Goal: Task Accomplishment & Management: Manage account settings

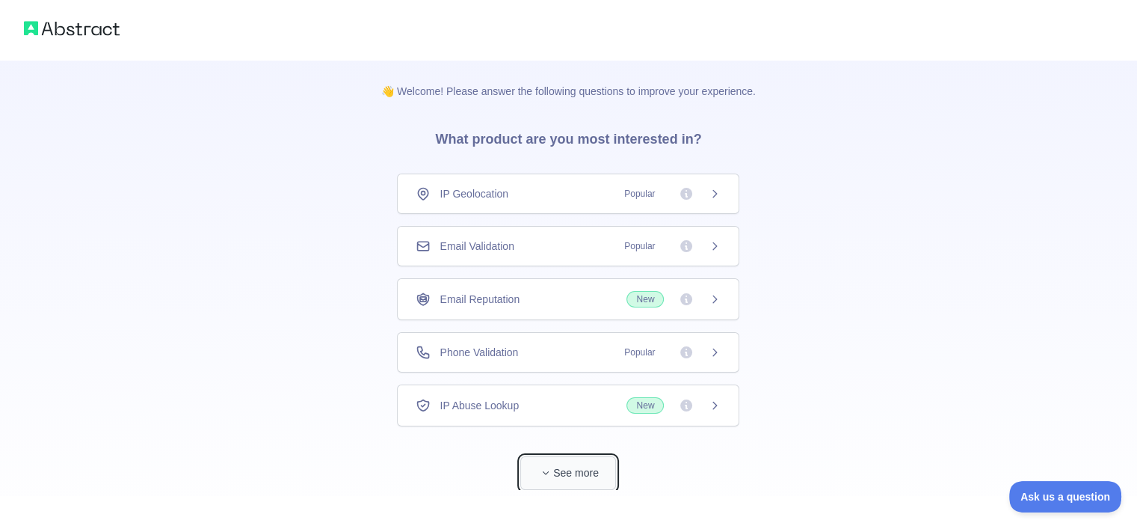
click at [567, 472] on button "See more" at bounding box center [568, 473] width 96 height 34
click at [469, 198] on span "IP Geolocation" at bounding box center [474, 193] width 69 height 15
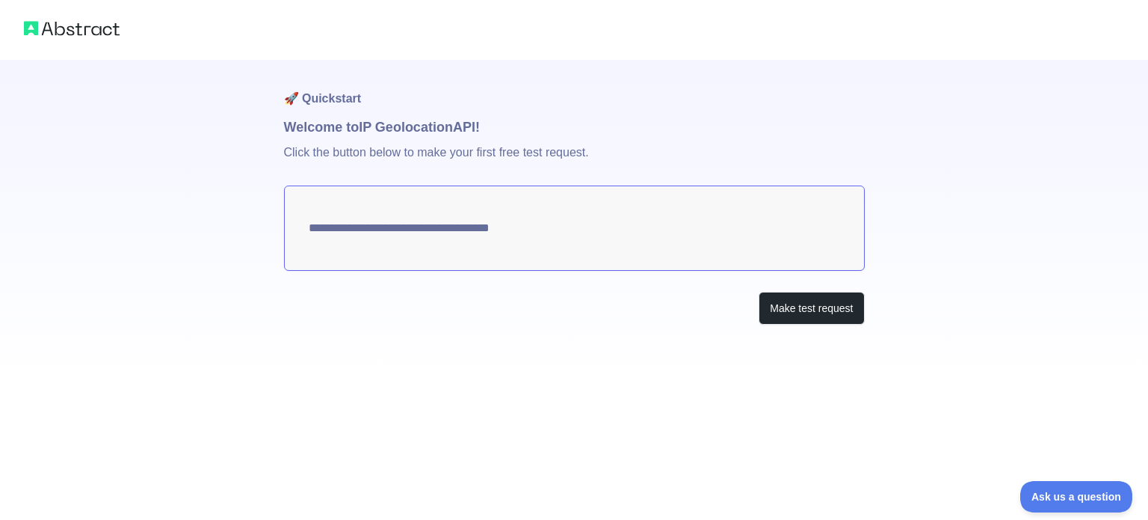
type textarea "**********"
click at [676, 232] on textarea "**********" at bounding box center [574, 227] width 581 height 85
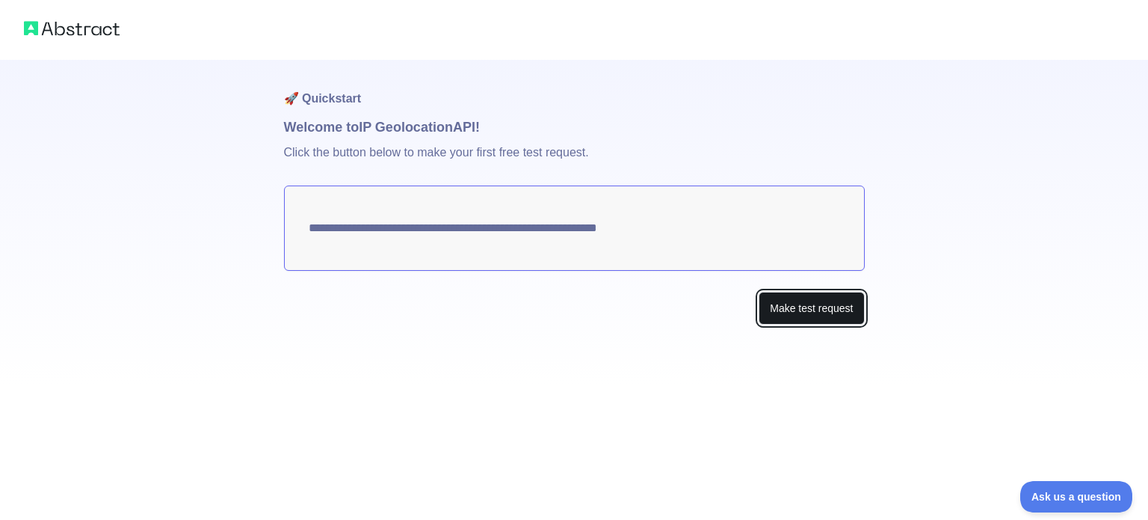
click at [797, 302] on button "Make test request" at bounding box center [811, 309] width 105 height 34
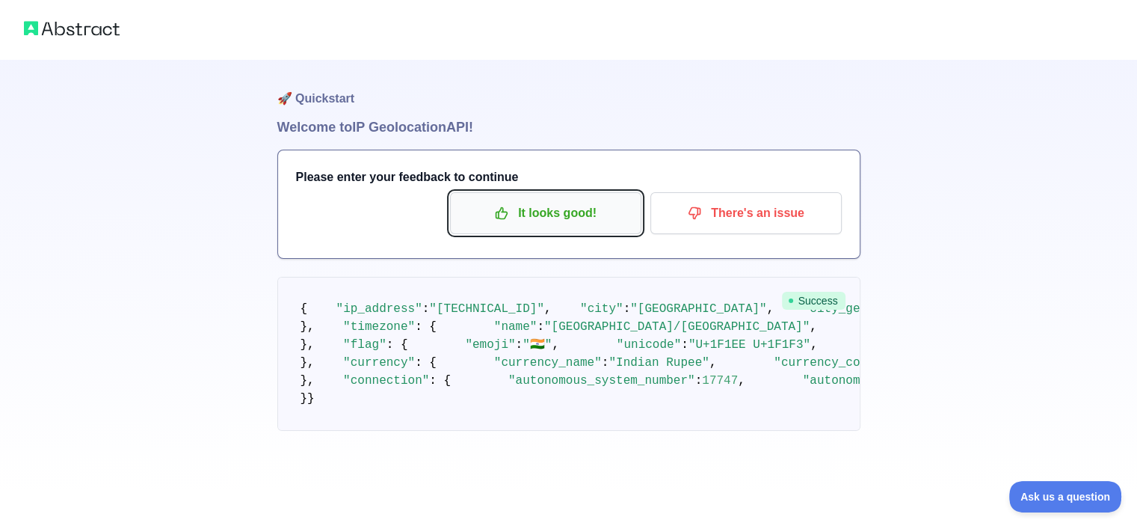
click at [557, 213] on p "It looks good!" at bounding box center [545, 212] width 169 height 25
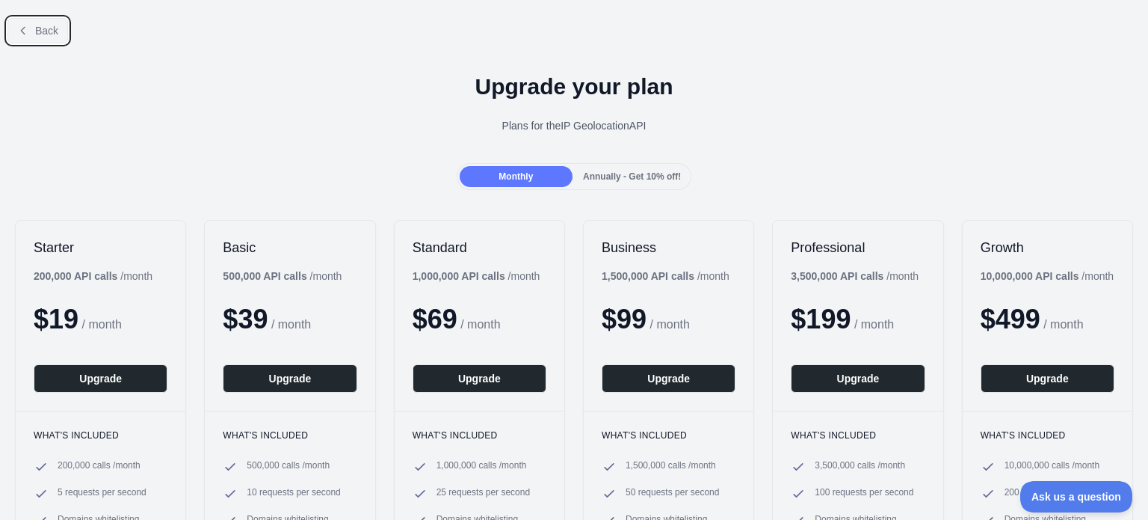
click at [33, 31] on button "Back" at bounding box center [37, 30] width 61 height 25
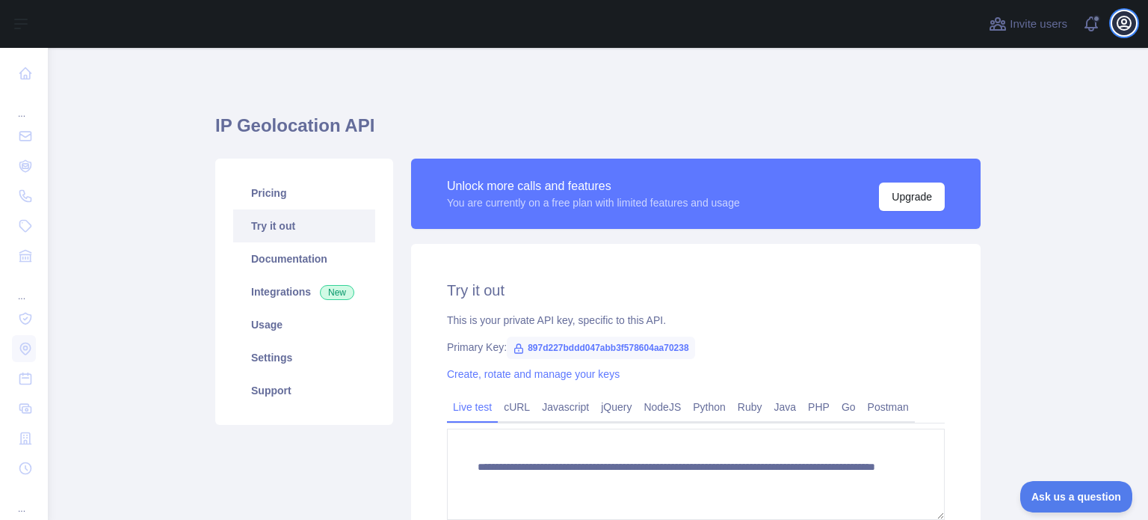
click at [1129, 25] on icon "button" at bounding box center [1124, 23] width 18 height 18
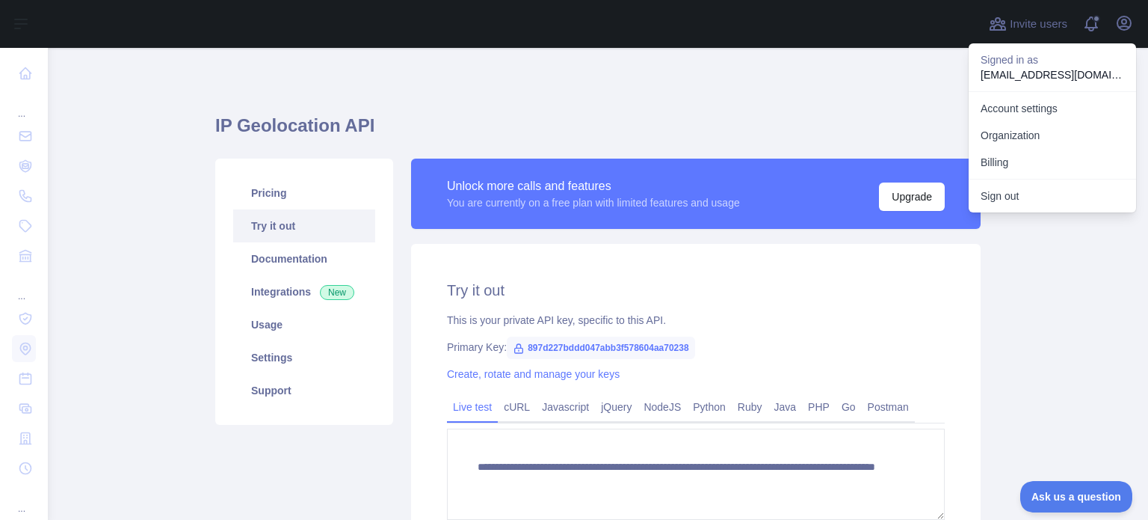
click at [1039, 74] on p "nagasurajks01@gmail.com" at bounding box center [1053, 74] width 144 height 15
click at [1039, 105] on link "Account settings" at bounding box center [1052, 108] width 167 height 27
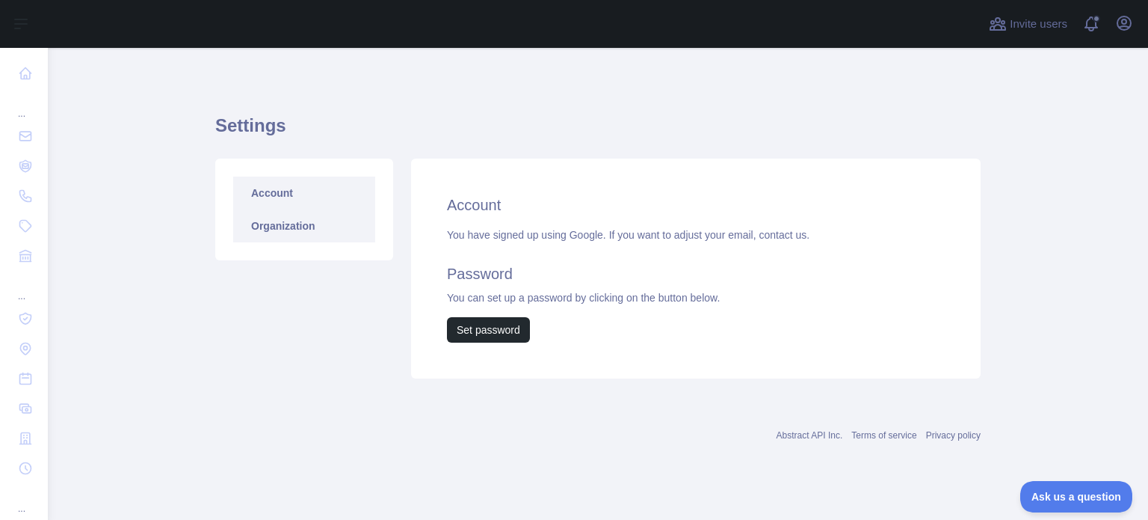
click at [299, 218] on link "Organization" at bounding box center [304, 225] width 142 height 33
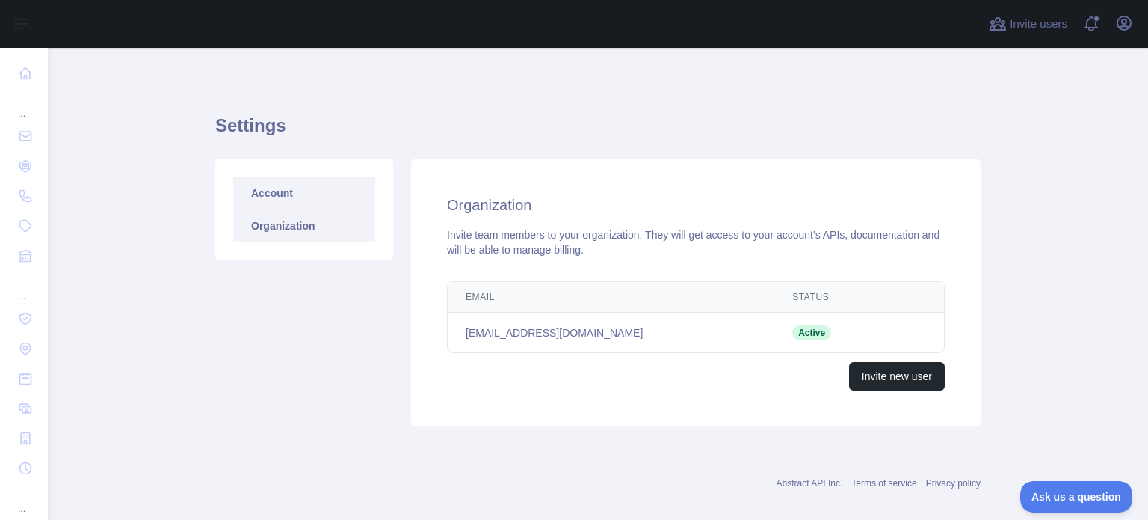
click at [298, 201] on link "Account" at bounding box center [304, 192] width 142 height 33
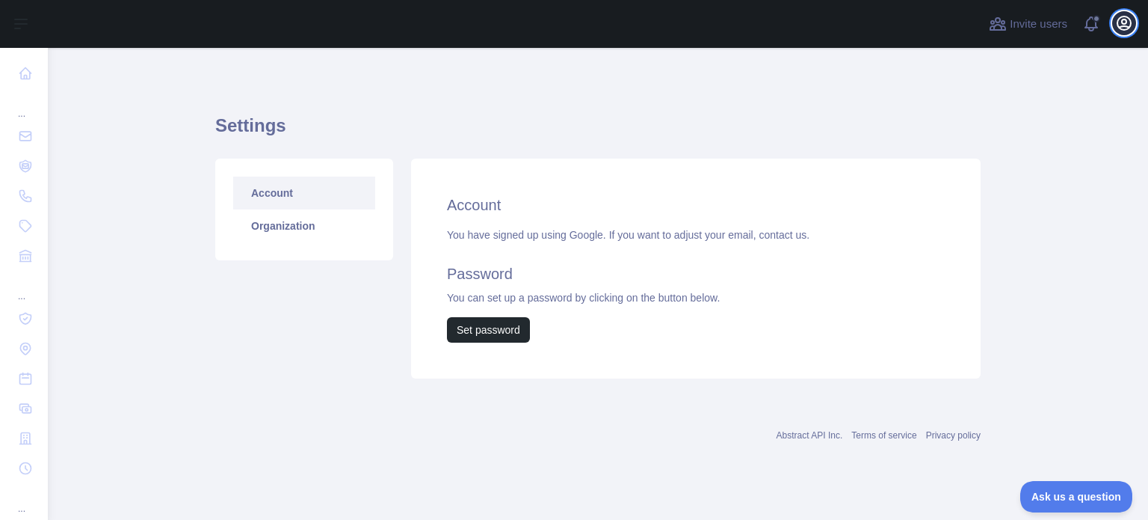
click at [1125, 19] on icon "button" at bounding box center [1123, 22] width 13 height 13
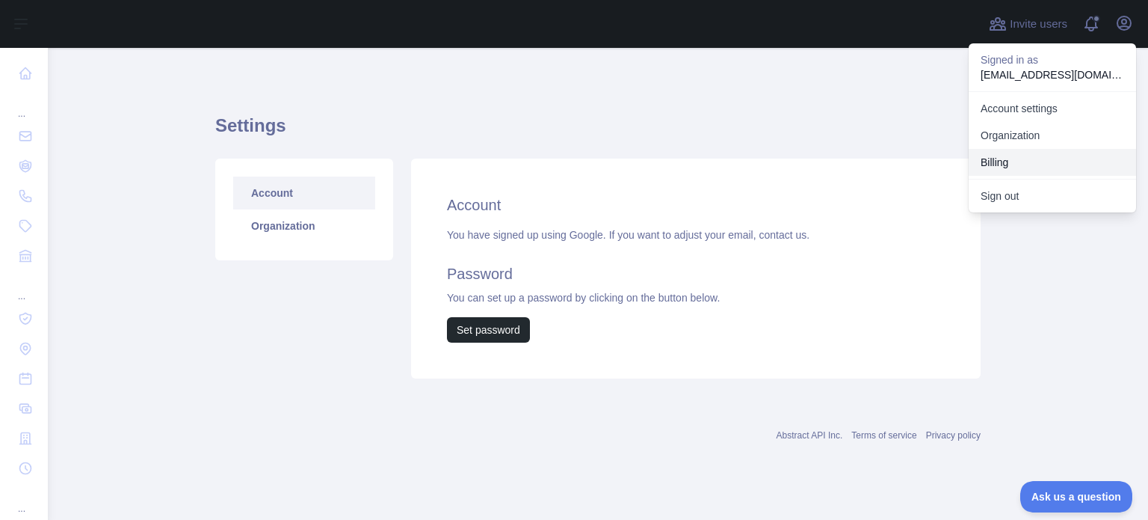
click at [1035, 159] on button "Billing" at bounding box center [1052, 162] width 167 height 27
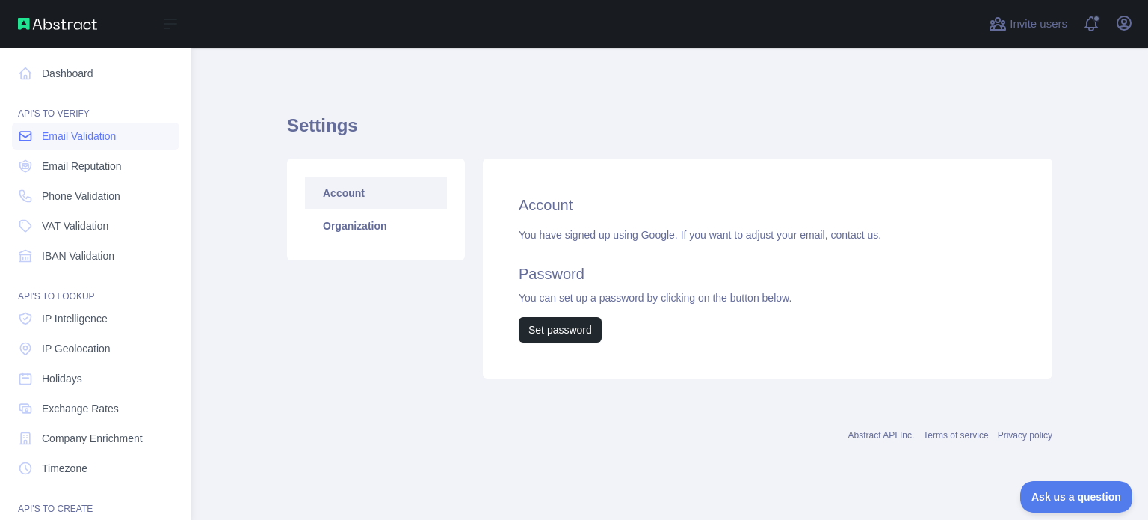
click at [34, 129] on link "Email Validation" at bounding box center [95, 136] width 167 height 27
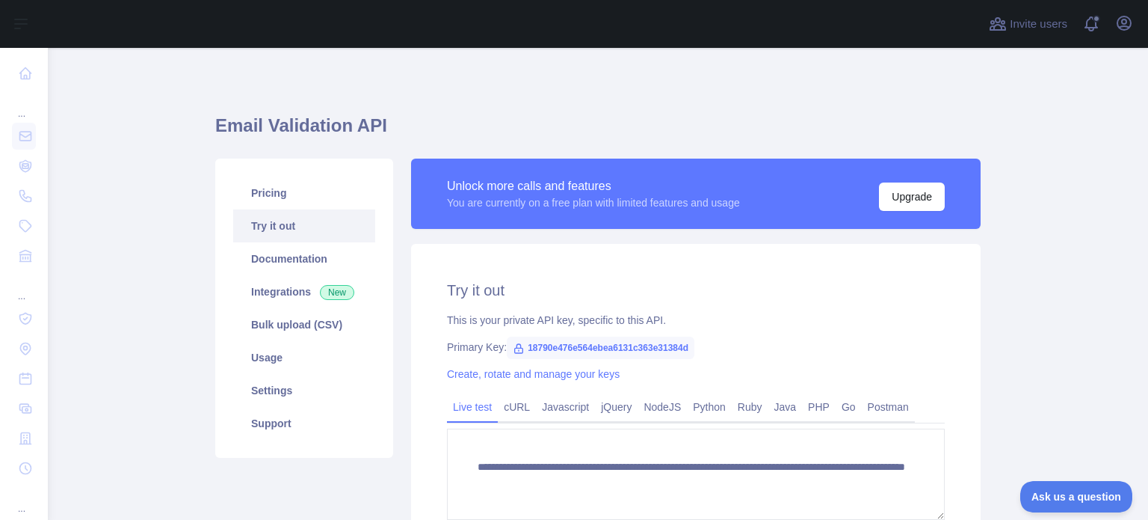
click at [573, 348] on span "18790e476e564ebea6131c363e31384d" at bounding box center [601, 347] width 188 height 22
copy span "18790e476e564ebea6131c363e31384d"
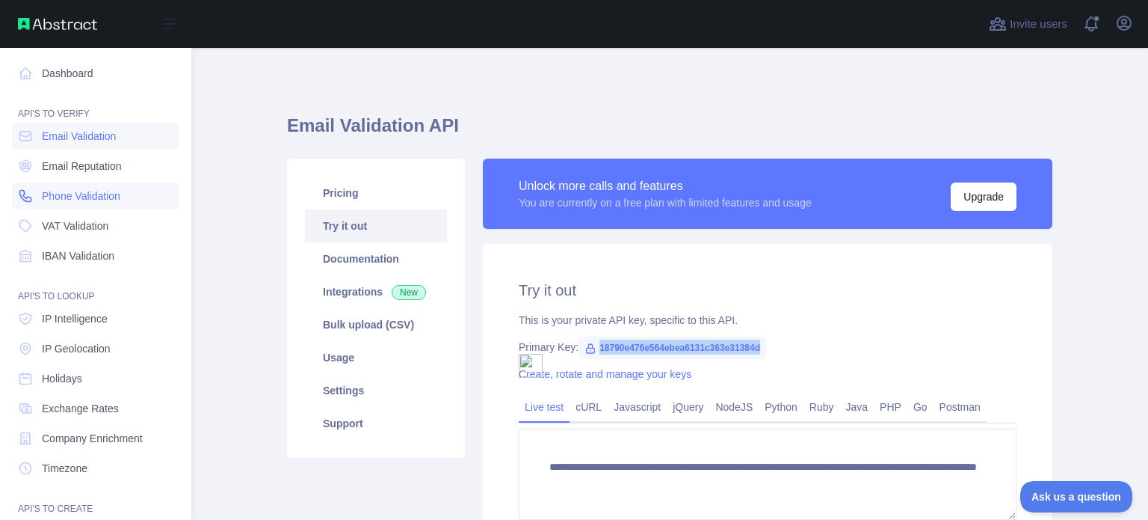
click at [105, 206] on link "Phone Validation" at bounding box center [95, 195] width 167 height 27
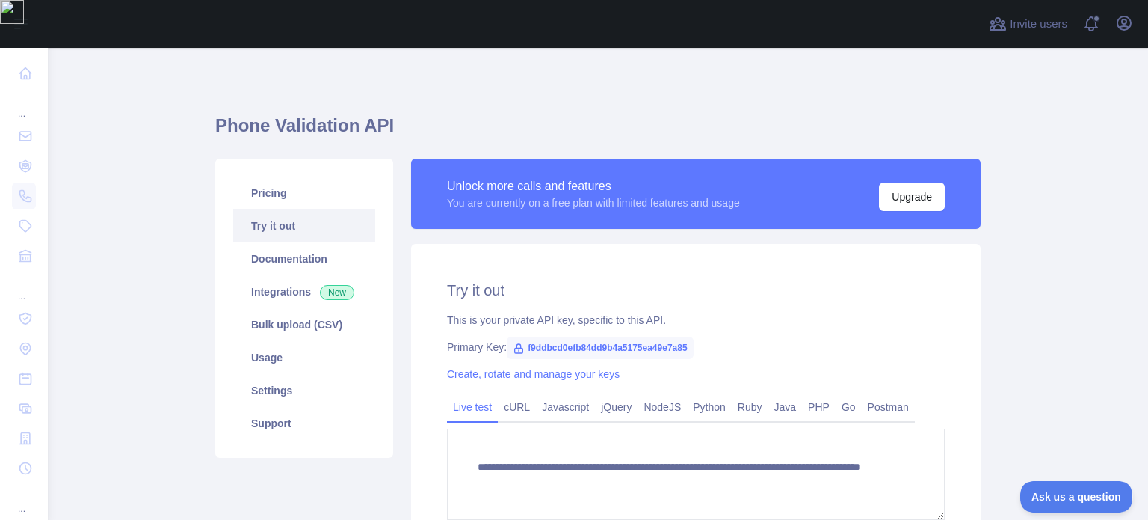
click at [608, 350] on span "f9ddbcd0efb84dd9b4a5175ea49e7a85" at bounding box center [600, 347] width 186 height 22
copy span "f9ddbcd0efb84dd9b4a5175ea49e7a85"
click at [464, 373] on link "Create, rotate and manage your keys" at bounding box center [533, 374] width 173 height 12
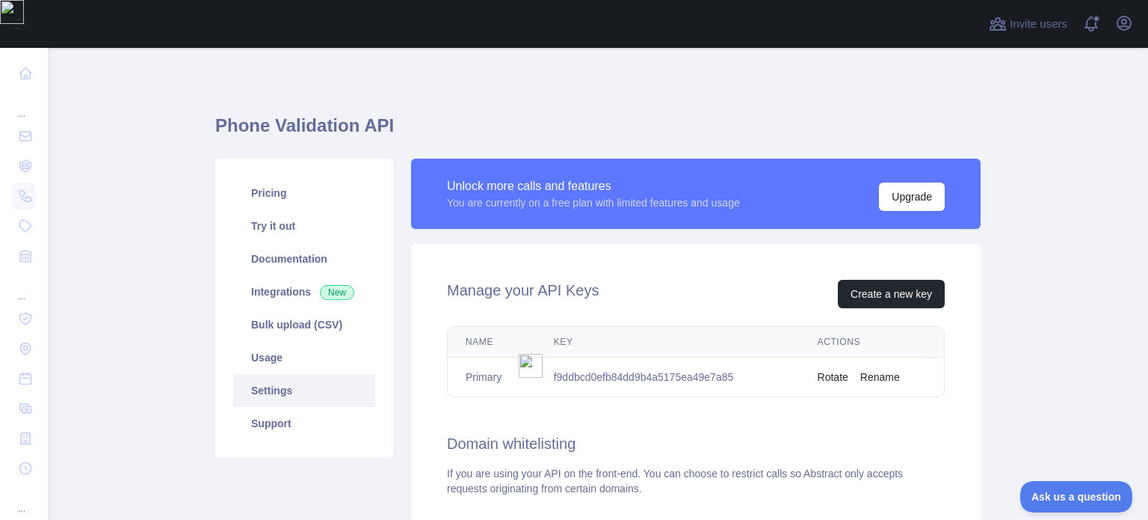
click at [175, 323] on main "Phone Validation API Pricing Try it out Documentation Integrations New Bulk upl…" at bounding box center [598, 284] width 1100 height 472
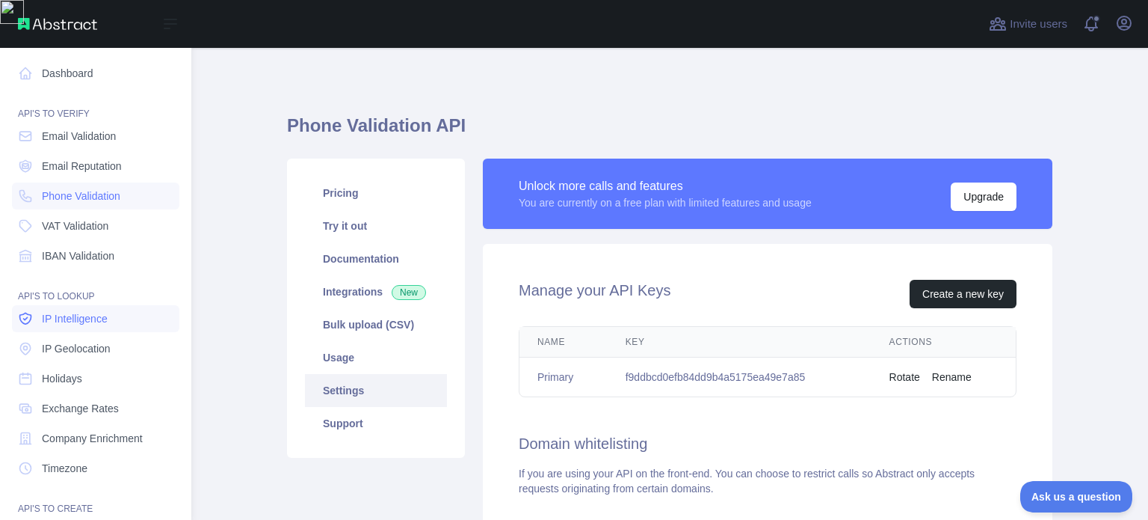
click at [89, 315] on span "IP Intelligence" at bounding box center [75, 318] width 66 height 15
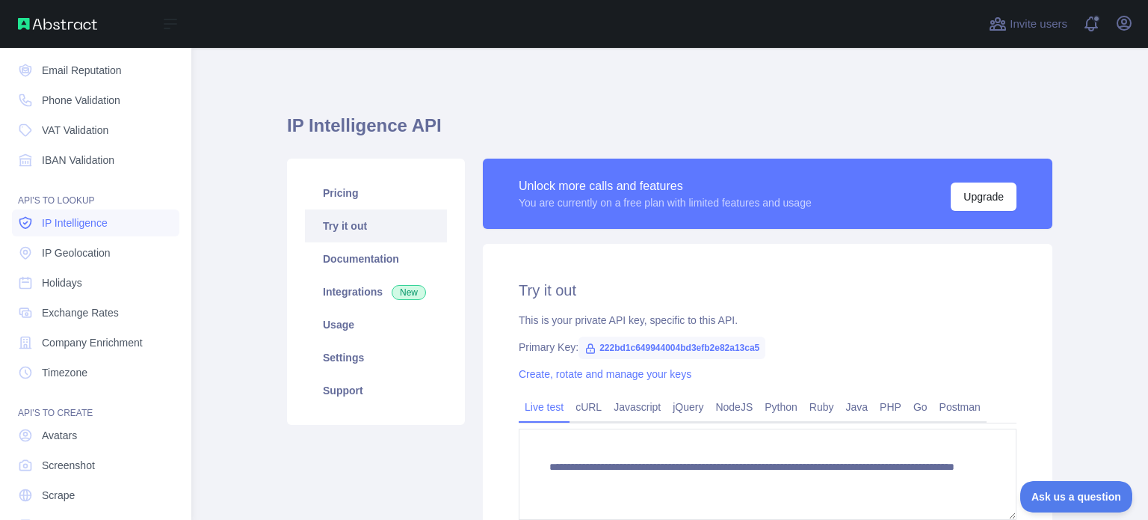
scroll to position [124, 0]
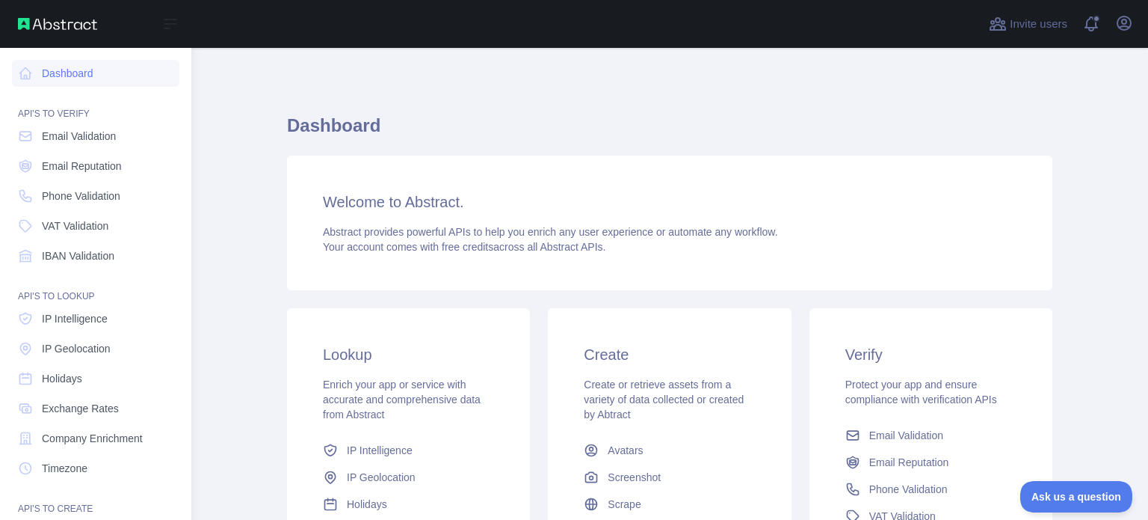
click at [88, 58] on nav "Dashboard API'S TO VERIFY Email Validation Email Reputation Phone Validation VA…" at bounding box center [95, 341] width 167 height 586
click at [84, 78] on link "Dashboard" at bounding box center [95, 73] width 167 height 27
click at [30, 71] on icon at bounding box center [25, 73] width 15 height 15
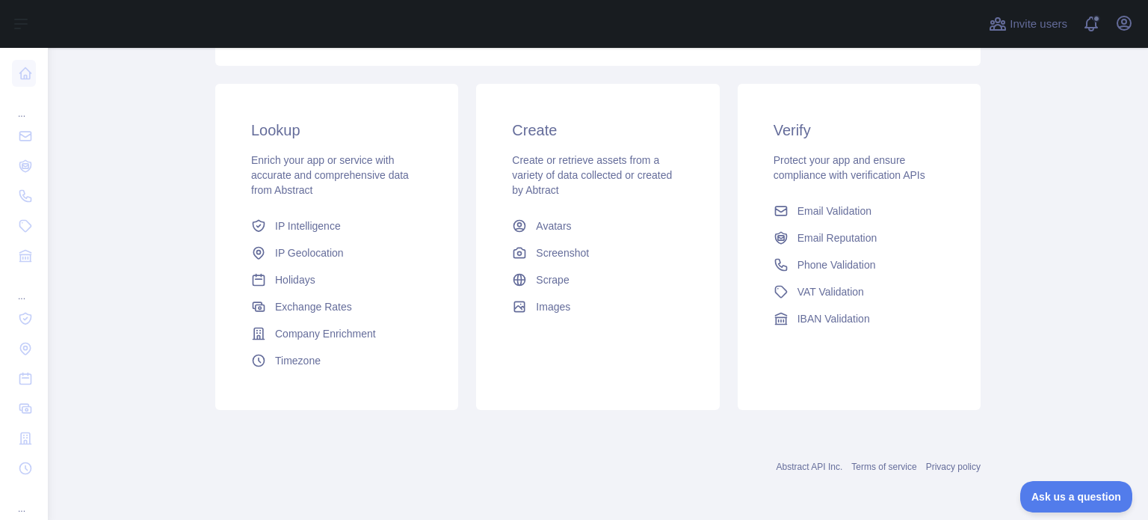
scroll to position [224, 0]
click at [311, 251] on span "IP Geolocation" at bounding box center [309, 252] width 69 height 15
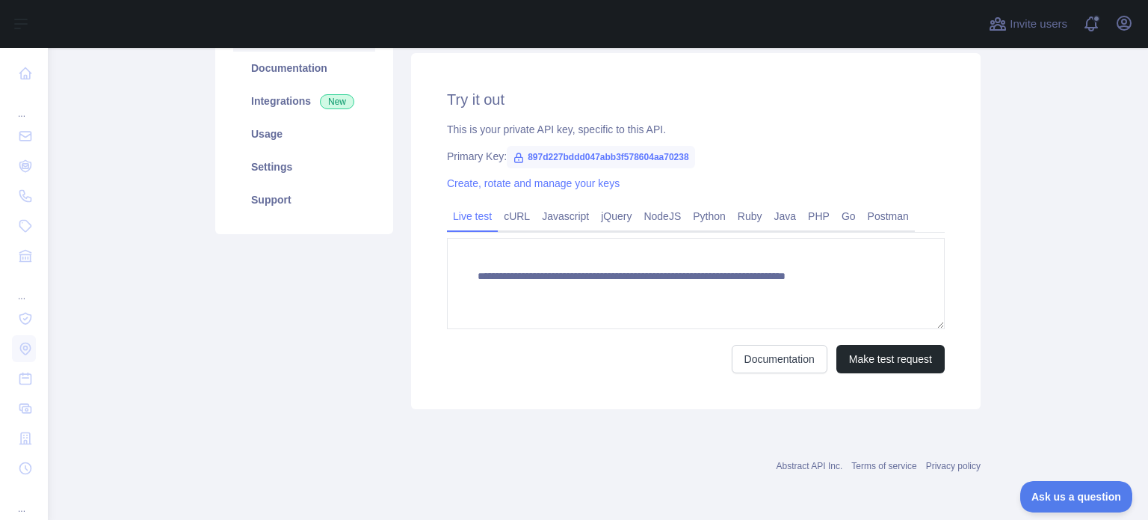
scroll to position [189, 0]
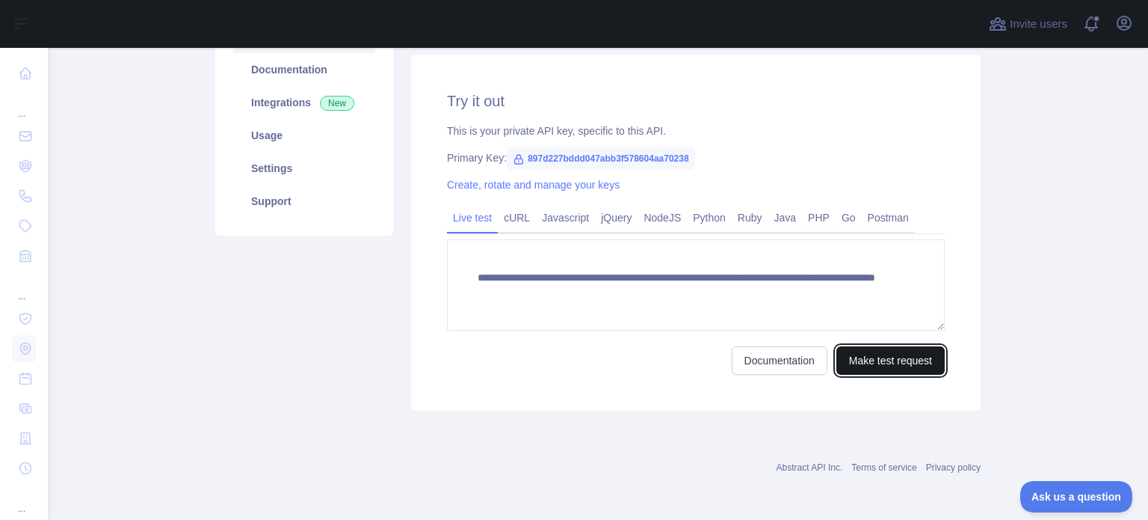
click at [901, 363] on button "Make test request" at bounding box center [890, 360] width 108 height 28
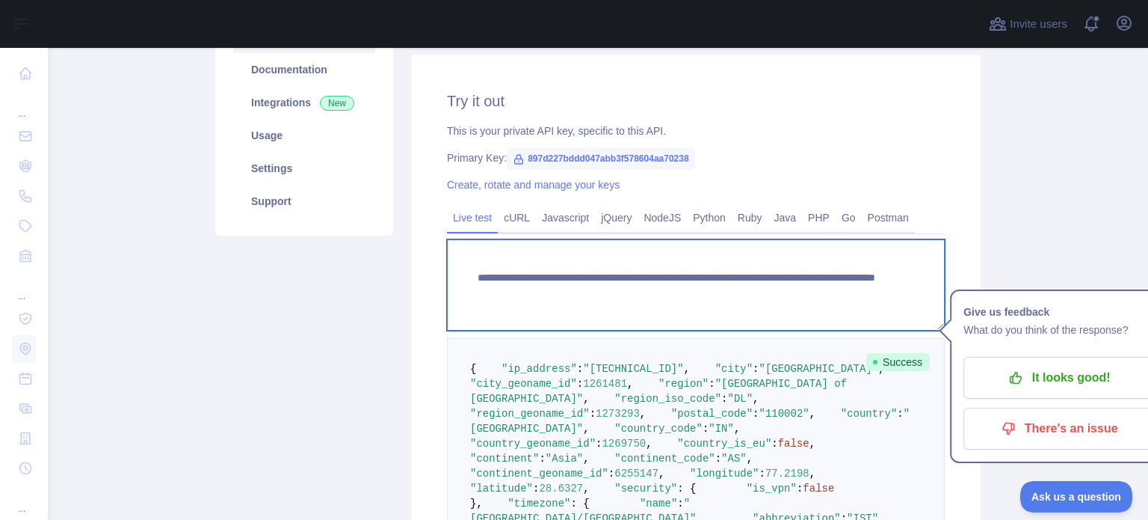
drag, startPoint x: 819, startPoint y: 292, endPoint x: 756, endPoint y: 297, distance: 63.1
click at [756, 297] on textarea "**********" at bounding box center [696, 284] width 498 height 91
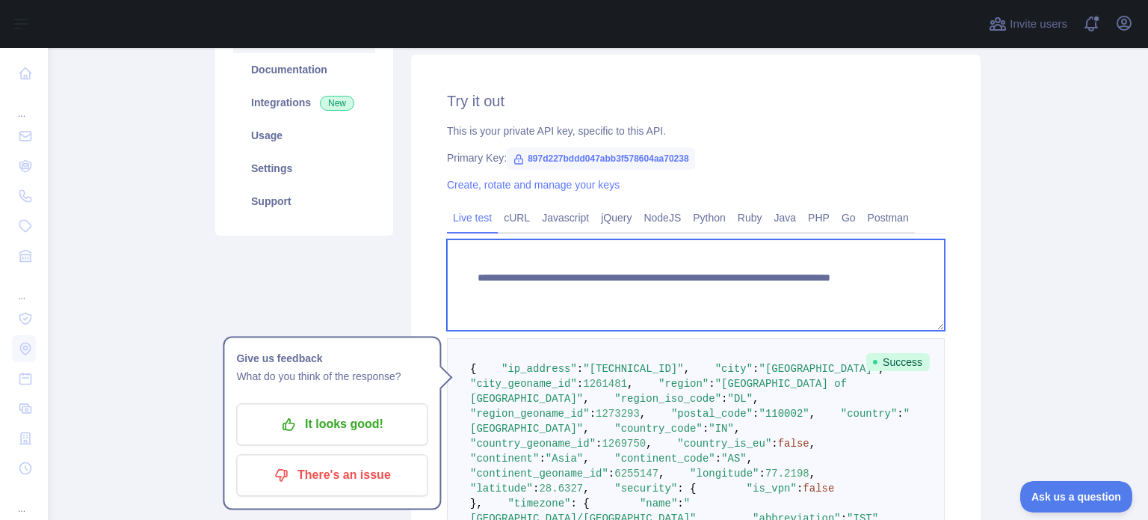
paste textarea "**********"
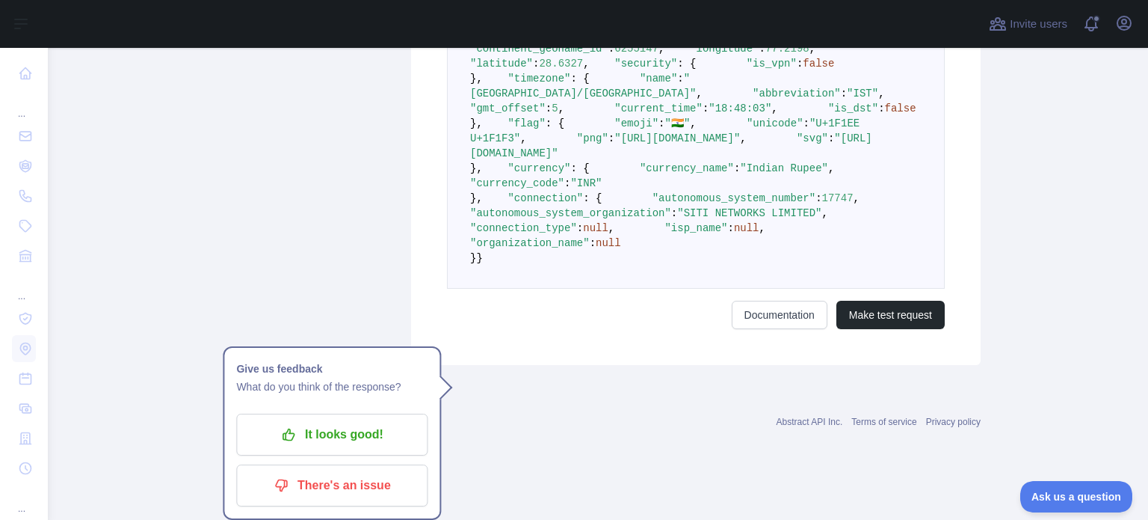
scroll to position [912, 0]
click at [893, 329] on button "Make test request" at bounding box center [890, 314] width 108 height 28
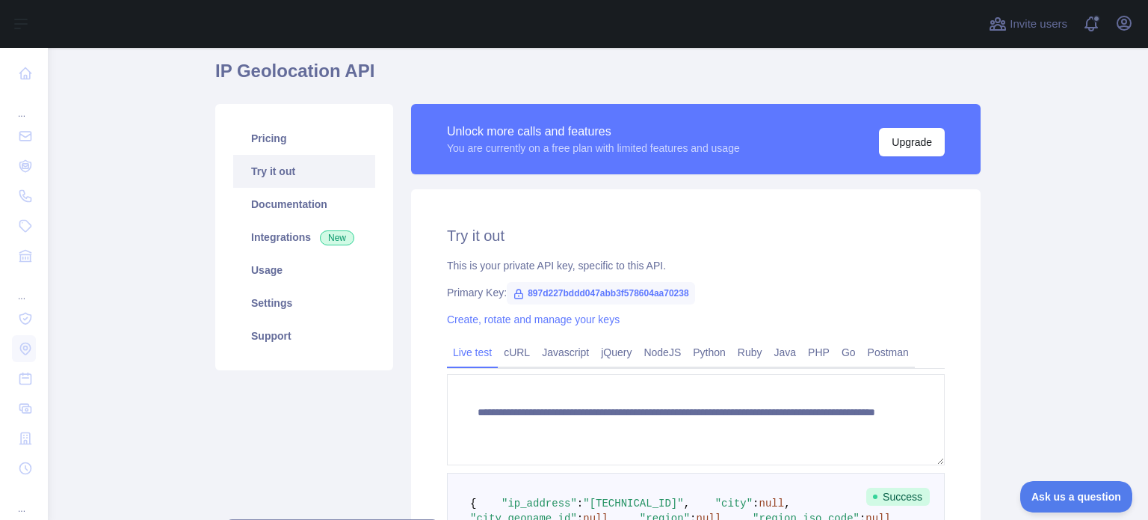
scroll to position [303, 0]
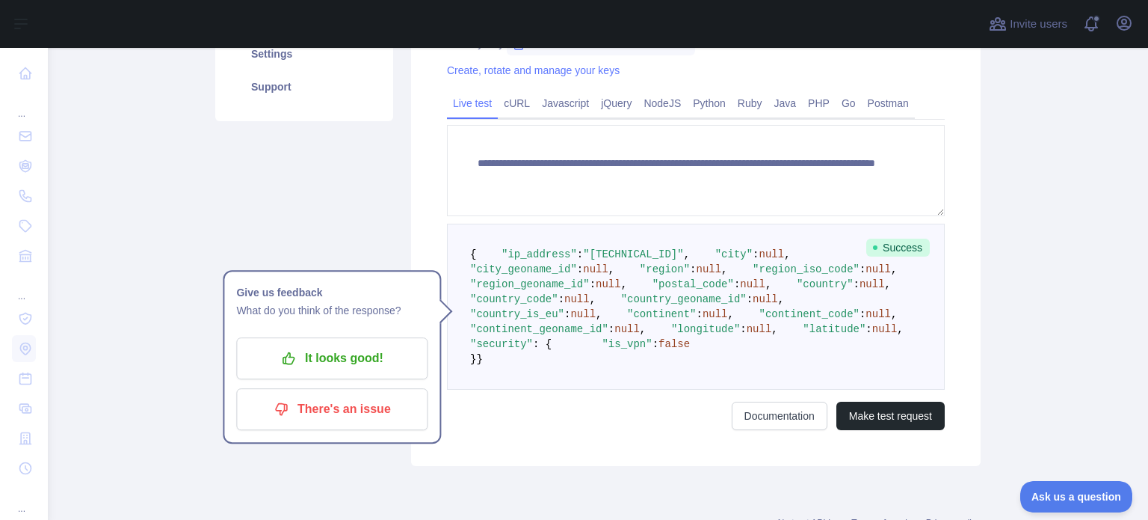
click at [987, 326] on main "**********" at bounding box center [598, 284] width 1100 height 472
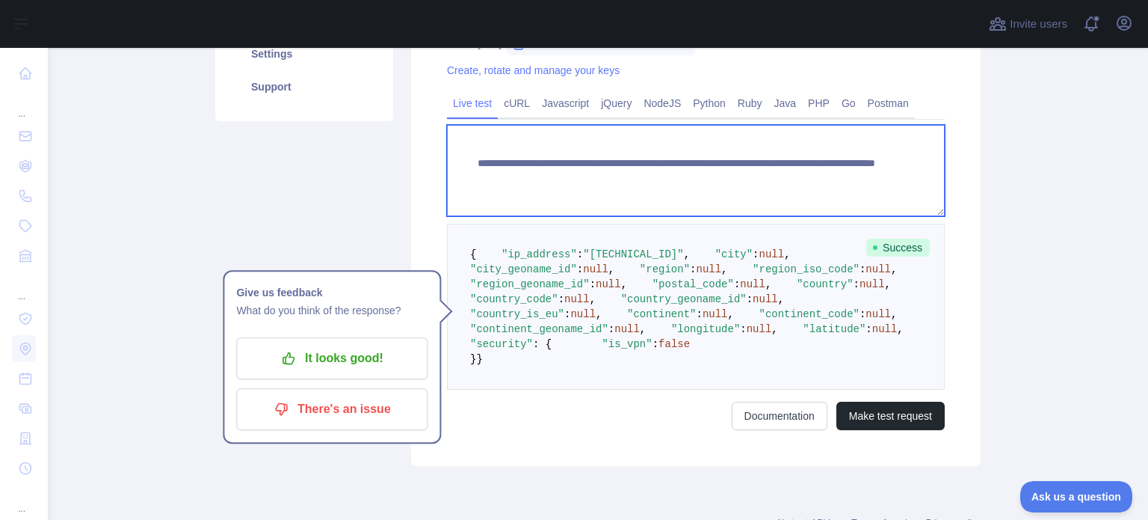
drag, startPoint x: 814, startPoint y: 179, endPoint x: 760, endPoint y: 186, distance: 54.2
click at [760, 186] on textarea "**********" at bounding box center [696, 170] width 498 height 91
paste textarea "*"
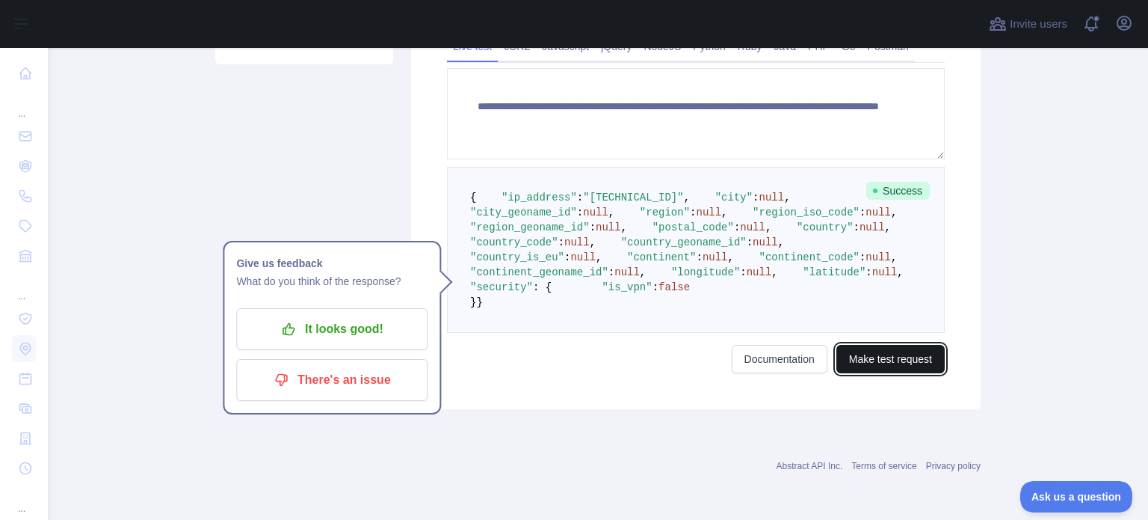
click at [917, 354] on button "Make test request" at bounding box center [890, 359] width 108 height 28
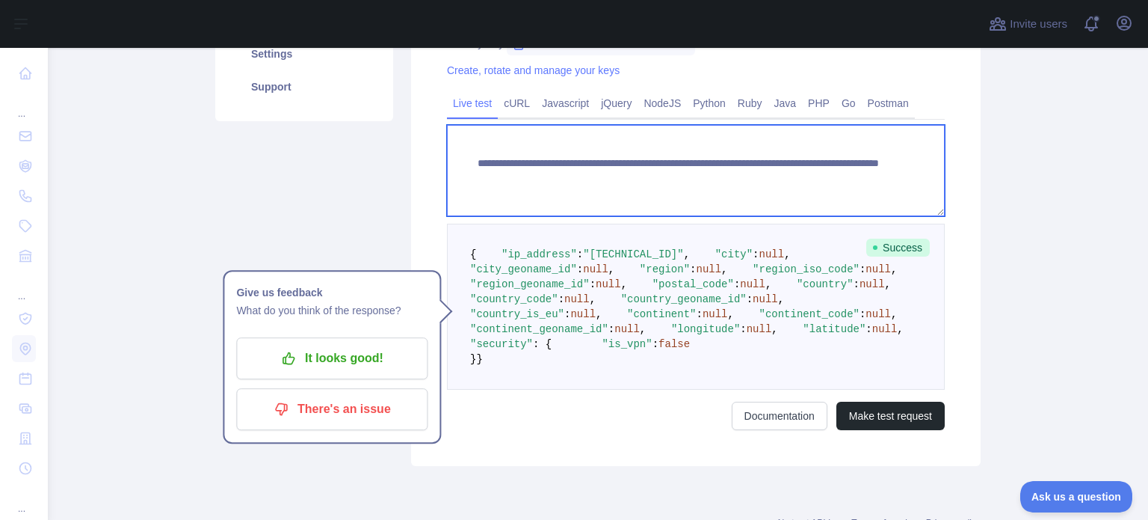
drag, startPoint x: 819, startPoint y: 177, endPoint x: 759, endPoint y: 186, distance: 60.5
click at [759, 186] on textarea "**********" at bounding box center [696, 170] width 498 height 91
paste textarea
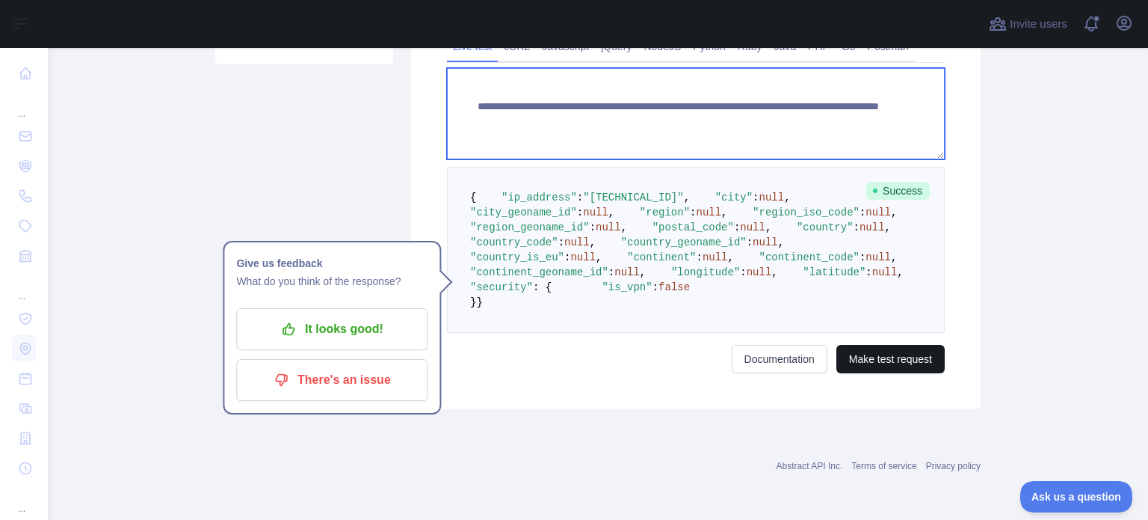
type textarea "**********"
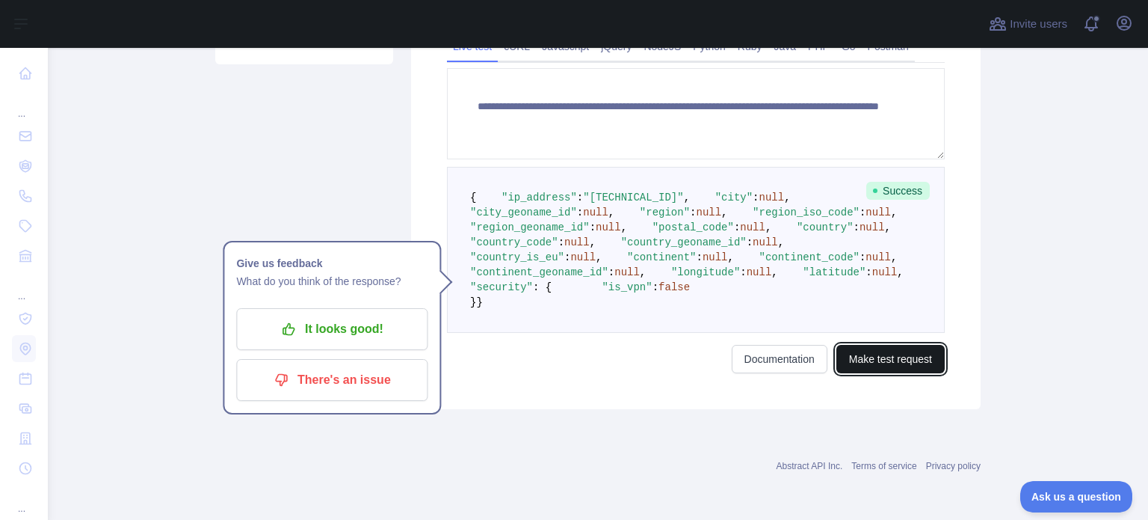
click at [904, 366] on button "Make test request" at bounding box center [890, 359] width 108 height 28
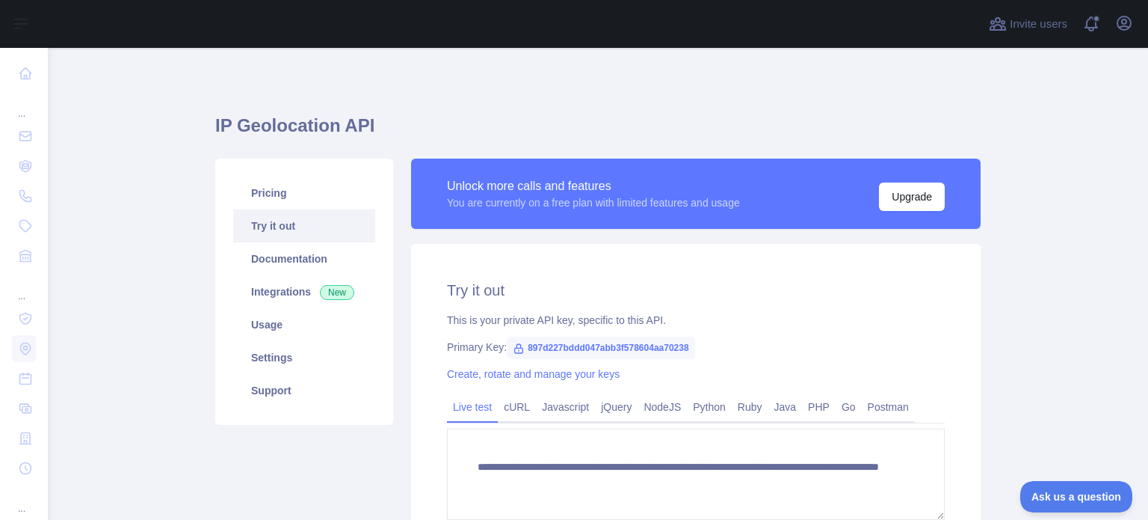
scroll to position [553, 0]
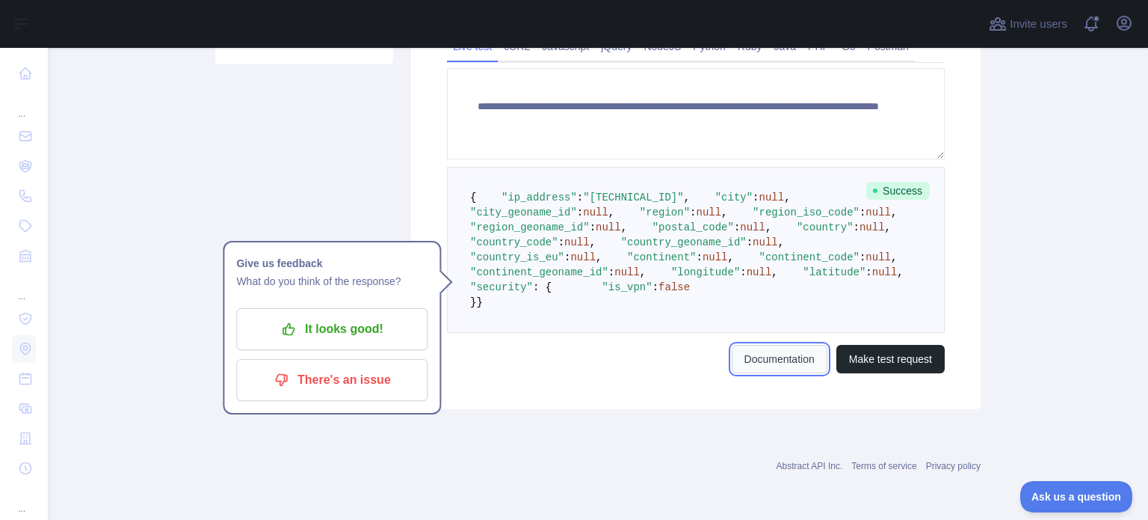
click at [780, 361] on link "Documentation" at bounding box center [780, 359] width 96 height 28
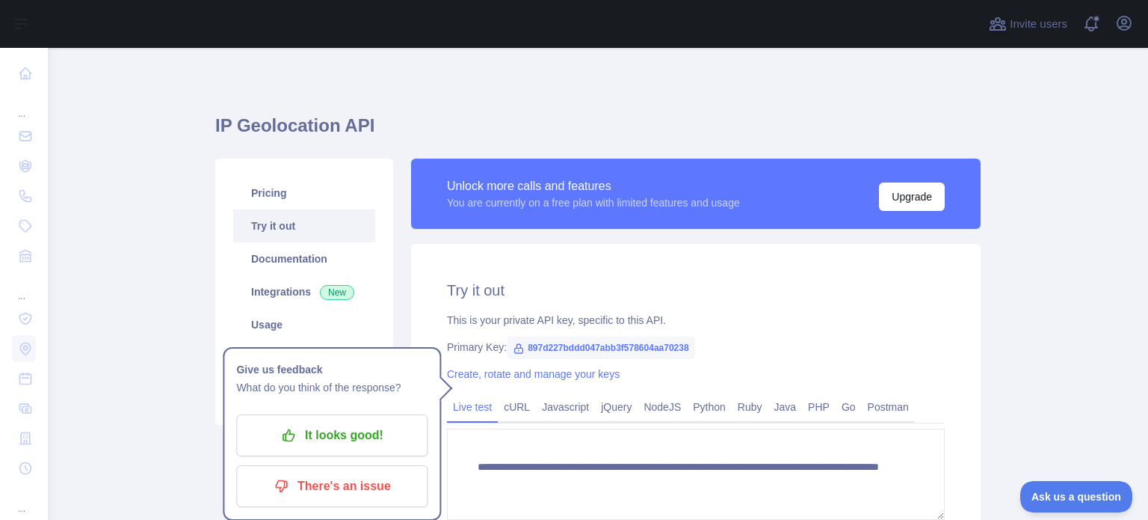
scroll to position [124, 0]
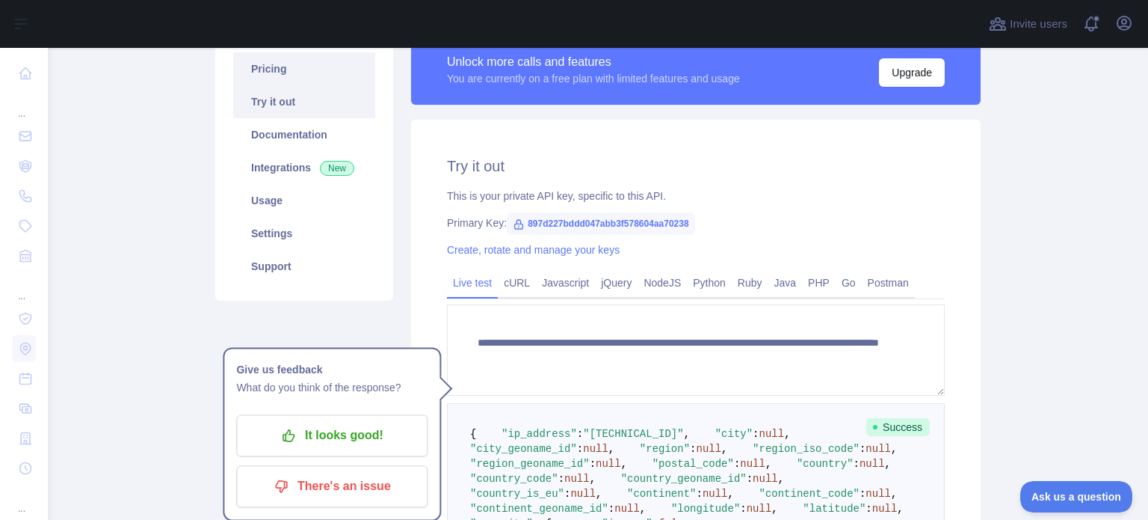
click at [269, 81] on link "Pricing" at bounding box center [304, 68] width 142 height 33
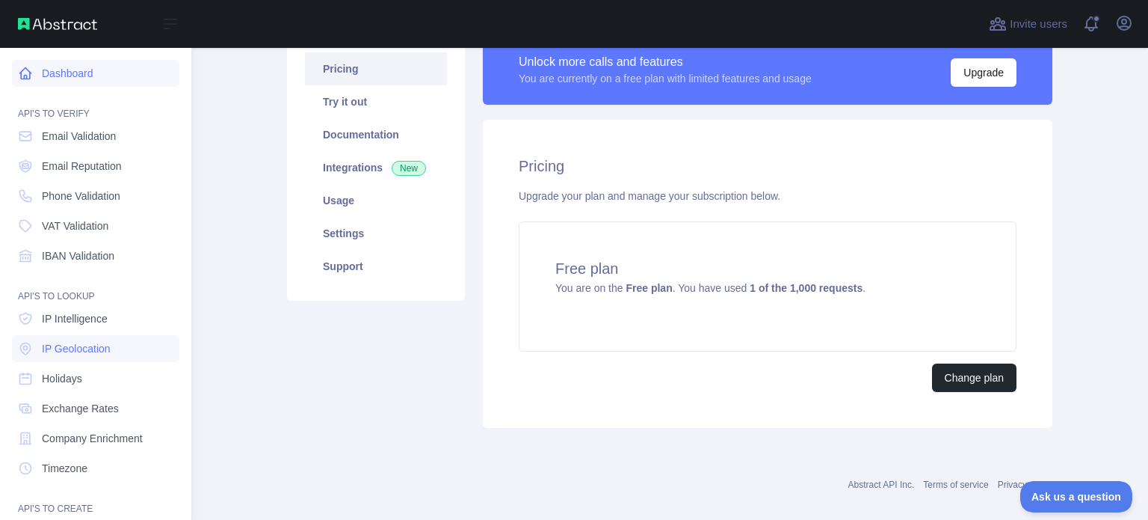
click at [7, 67] on div "Dashboard API'S TO VERIFY Email Validation Email Reputation Phone Validation VA…" at bounding box center [95, 323] width 191 height 646
click at [33, 75] on link "Dashboard" at bounding box center [95, 73] width 167 height 27
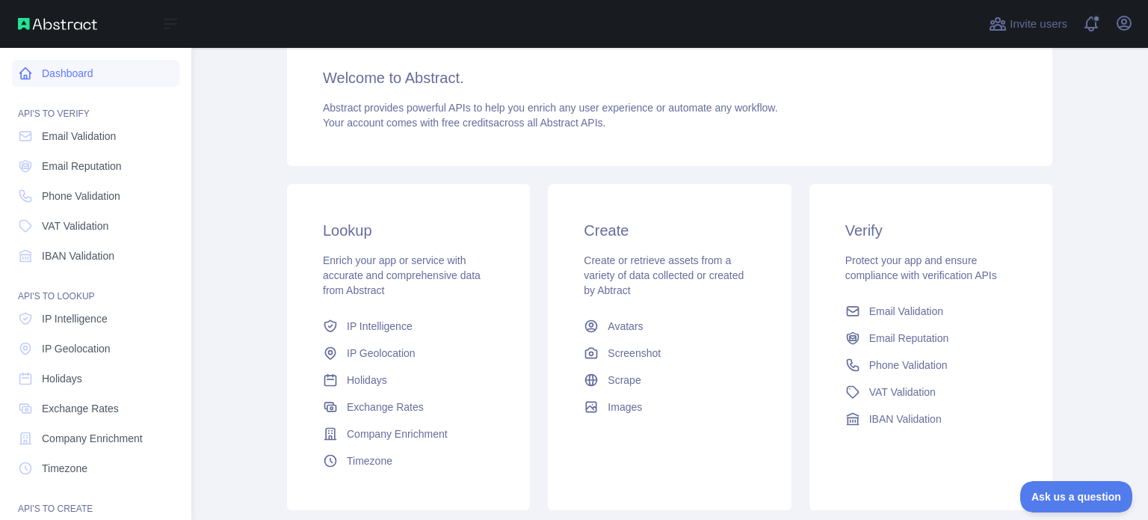
scroll to position [124, 0]
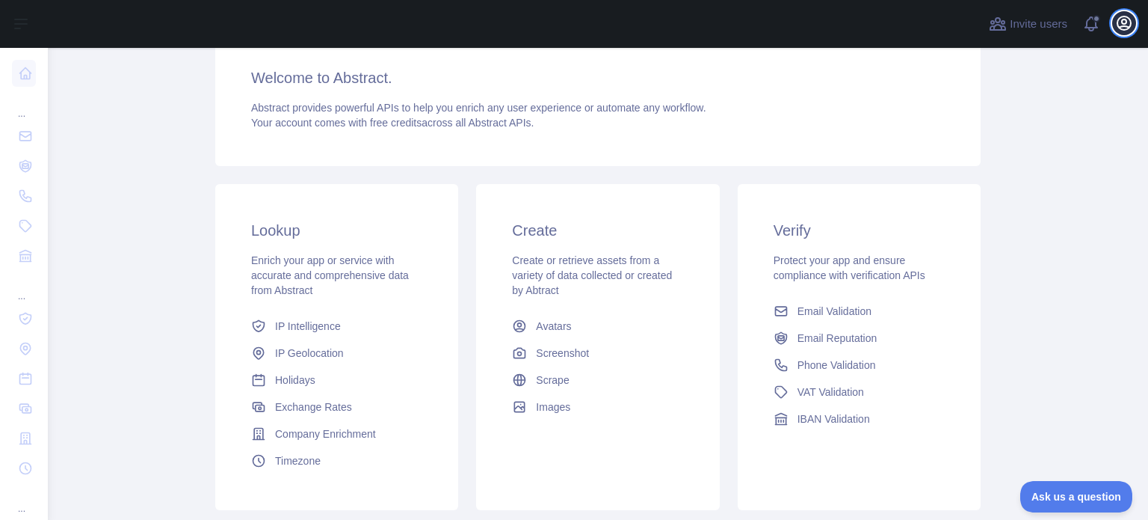
click at [1130, 20] on icon "button" at bounding box center [1123, 22] width 13 height 13
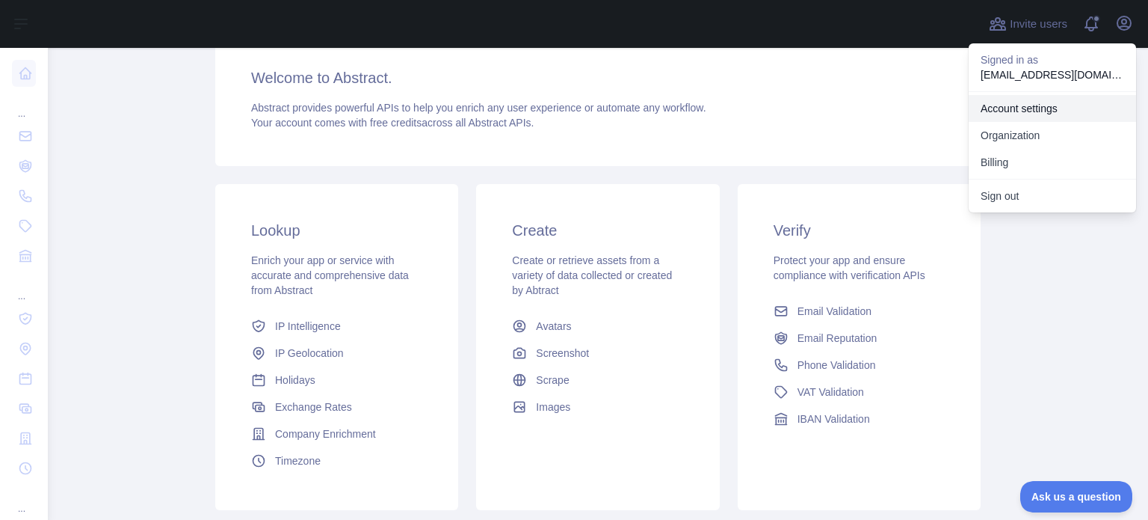
click at [1023, 113] on link "Account settings" at bounding box center [1052, 108] width 167 height 27
